Goal: Find specific page/section: Find specific page/section

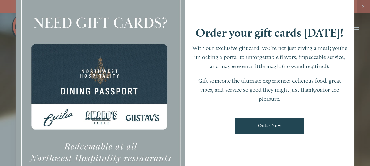
click at [119, 89] on div at bounding box center [100, 82] width 169 height 237
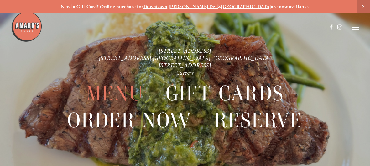
click at [111, 91] on span "Menu" at bounding box center [114, 93] width 57 height 27
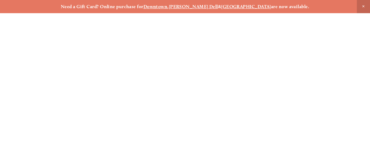
click at [111, 91] on span "Menu" at bounding box center [114, 93] width 57 height 27
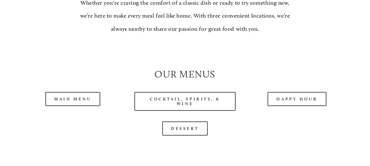
scroll to position [548, 0]
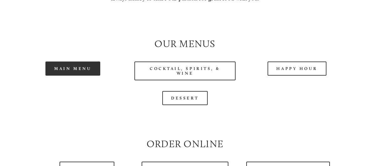
click at [73, 75] on link "Main Menu" at bounding box center [72, 68] width 55 height 14
